Goal: Task Accomplishment & Management: Use online tool/utility

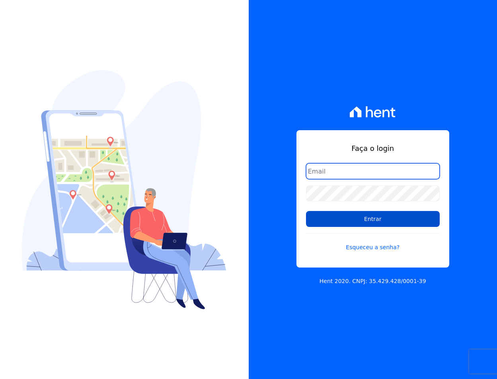
type input "[EMAIL_ADDRESS][DOMAIN_NAME]"
click at [380, 220] on input "Entrar" at bounding box center [373, 219] width 134 height 16
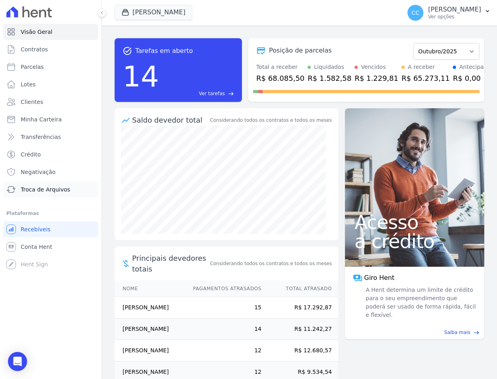
click at [48, 190] on span "Troca de Arquivos" at bounding box center [45, 189] width 49 height 8
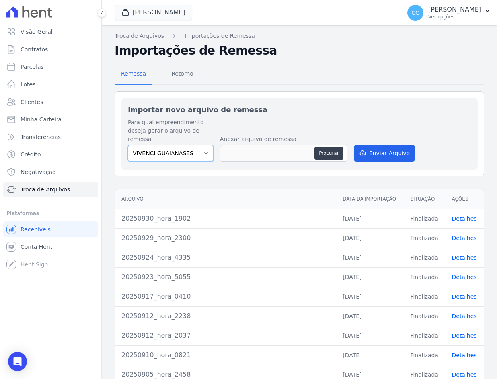
click at [187, 145] on select "VIVENCI GUAIANASES" at bounding box center [171, 153] width 86 height 17
drag, startPoint x: 283, startPoint y: 87, endPoint x: 277, endPoint y: 86, distance: 6.5
click at [283, 88] on div "Remessa Retorno Importar novo arquivo de remessa Para qual empreendimento desej…" at bounding box center [300, 247] width 370 height 378
click at [174, 73] on span "Retorno" at bounding box center [182, 74] width 31 height 16
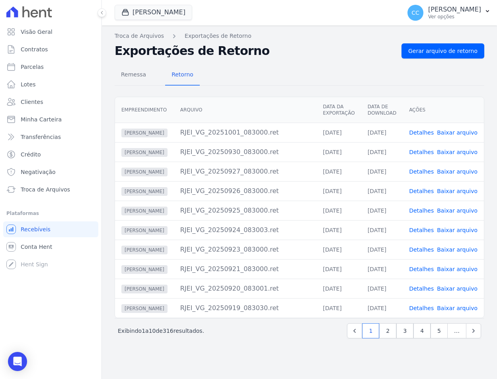
click at [433, 43] on div "Troca de Arquivos Exportações de Retorno Exportações de Retorno Gerar arquivo d…" at bounding box center [299, 201] width 395 height 353
click at [440, 49] on span "Gerar arquivo de retorno" at bounding box center [442, 51] width 69 height 8
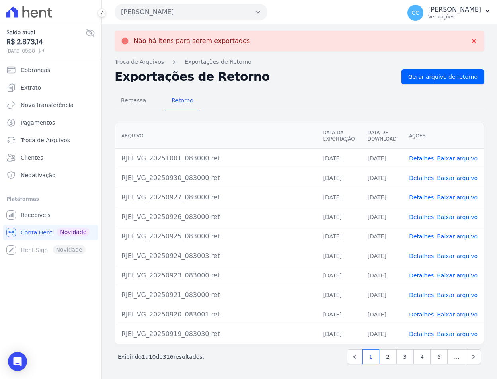
click at [172, 9] on button "Vivenci Guaianases" at bounding box center [191, 12] width 153 height 16
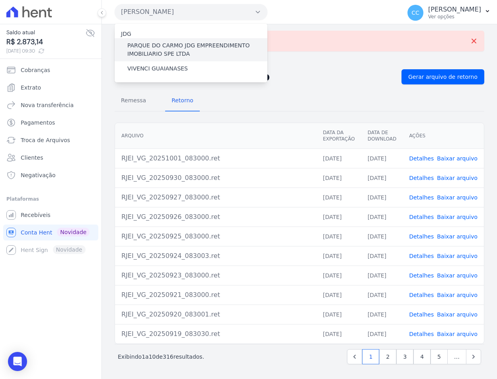
click at [152, 43] on label "PARQUE DO CARMO JDG EMPREENDIMENTO IMOBILIARIO SPE LTDA" at bounding box center [197, 49] width 140 height 17
click at [0, 0] on input "PARQUE DO CARMO JDG EMPREENDIMENTO IMOBILIARIO SPE LTDA" at bounding box center [0, 0] width 0 height 0
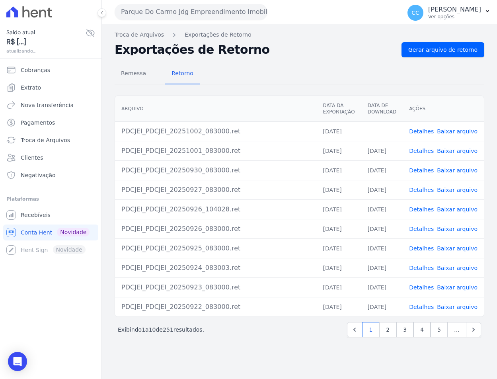
click at [460, 135] on span "Baixar arquivo" at bounding box center [457, 131] width 41 height 8
click at [460, 128] on link "Baixar arquivo" at bounding box center [457, 131] width 41 height 6
click at [293, 53] on h2 "Exportações de Retorno" at bounding box center [255, 49] width 281 height 11
